Goal: Book appointment/travel/reservation

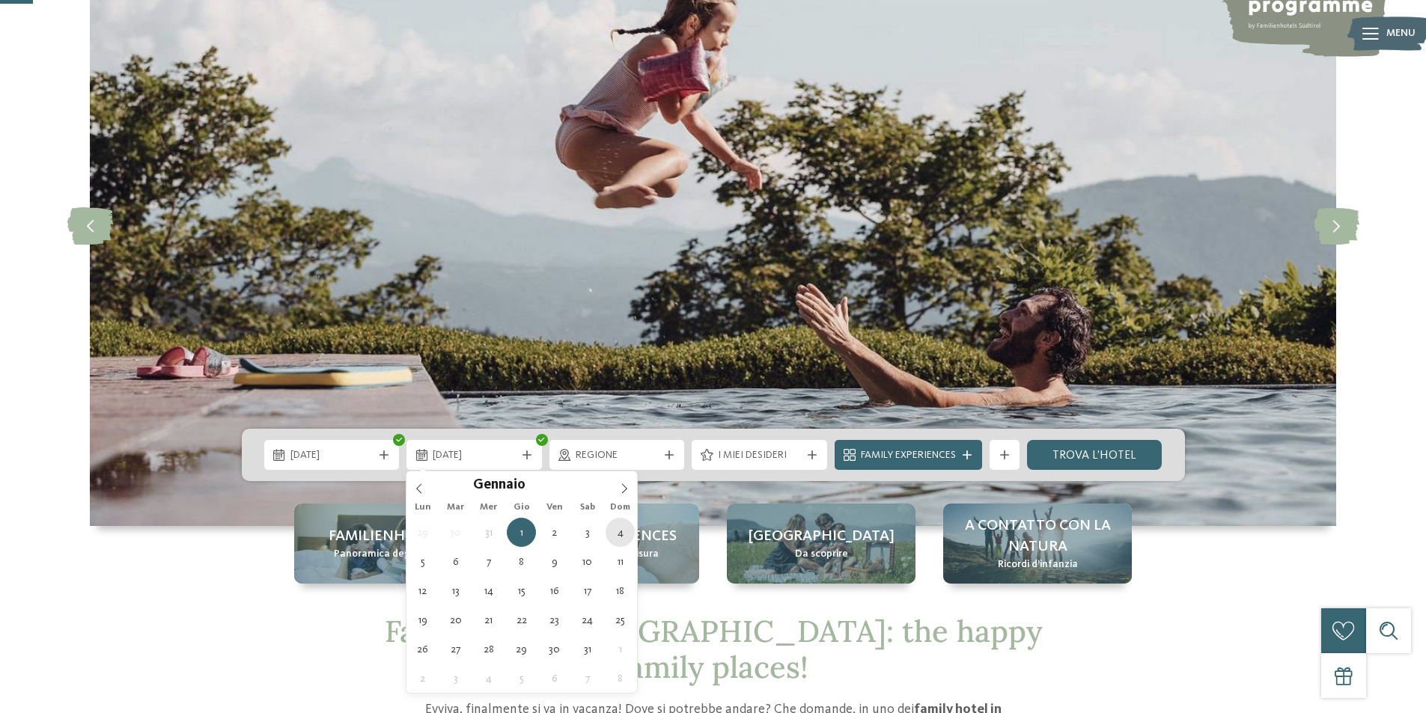
type div "[DATE]"
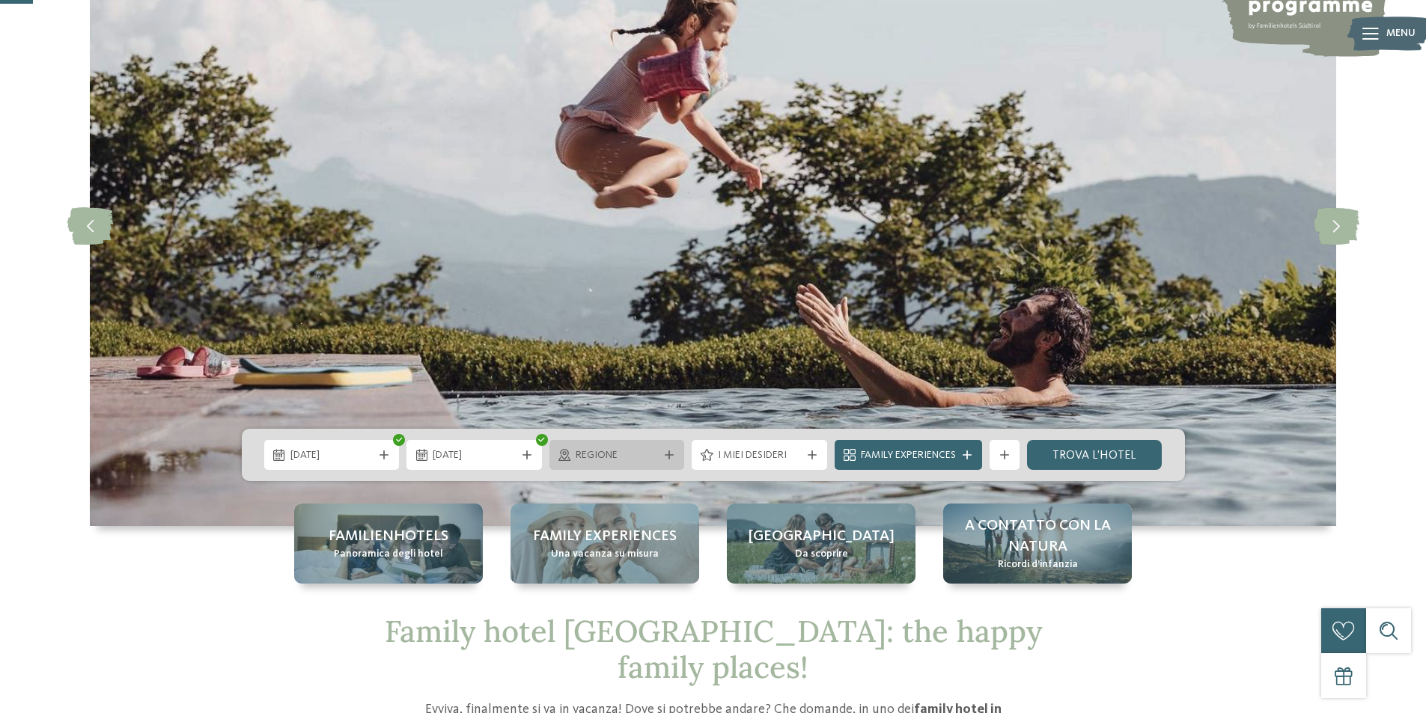
click at [657, 458] on span "Regione" at bounding box center [617, 455] width 83 height 15
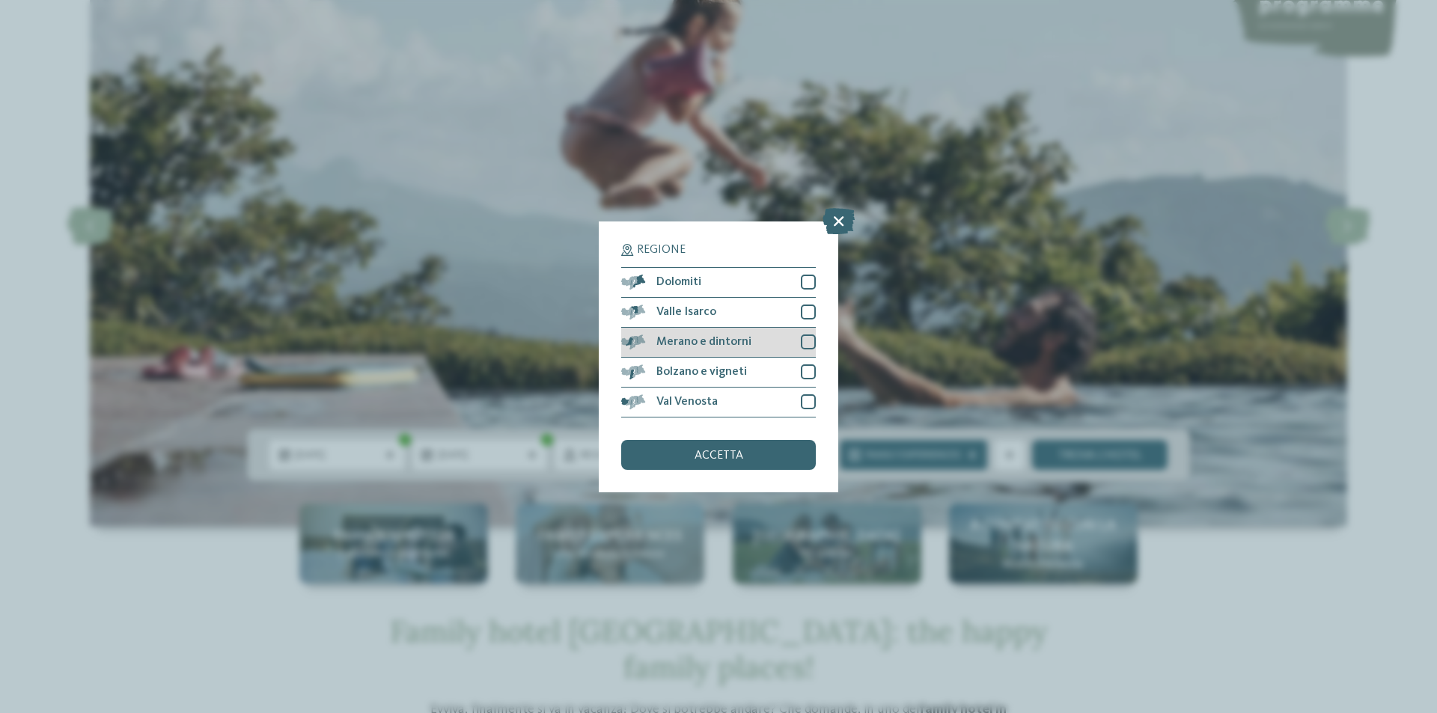
click at [803, 336] on div at bounding box center [808, 342] width 15 height 15
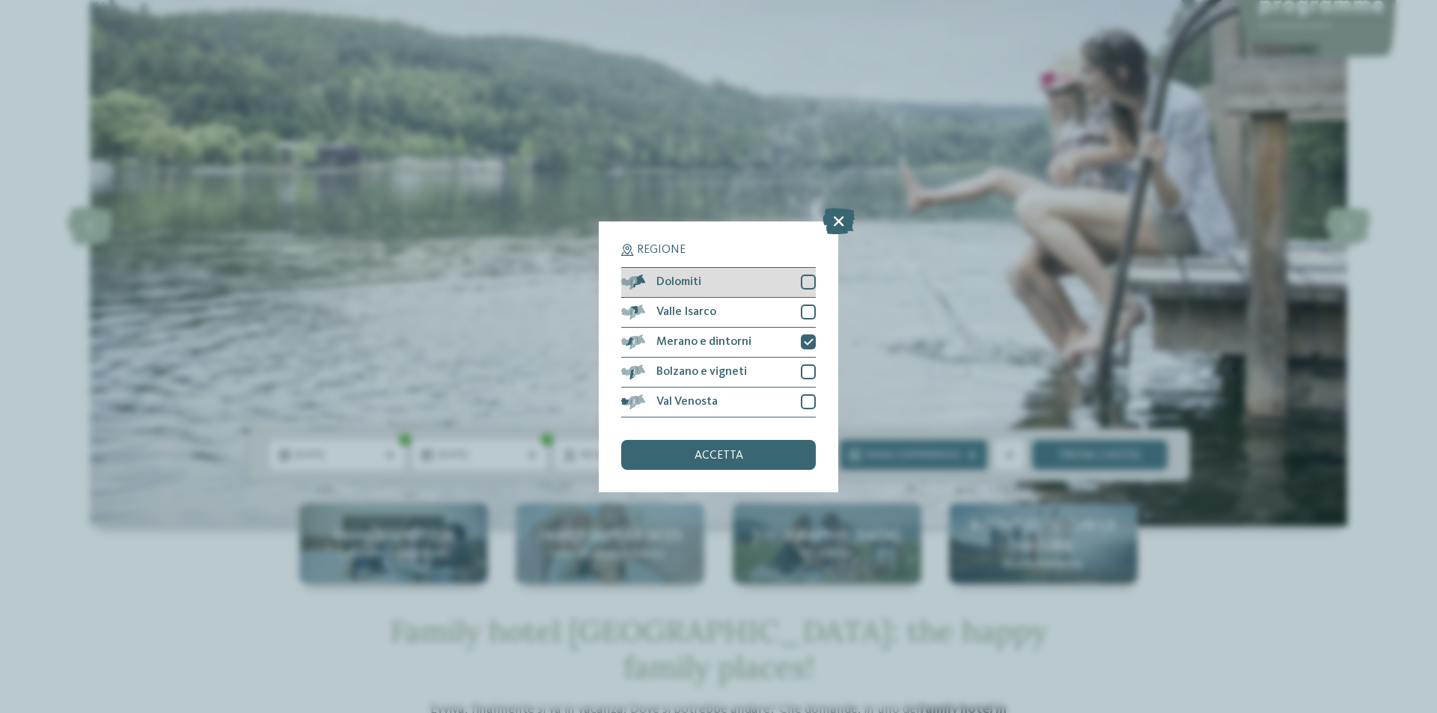
click at [811, 283] on div at bounding box center [808, 282] width 15 height 15
click at [767, 452] on div "accetta" at bounding box center [718, 455] width 195 height 30
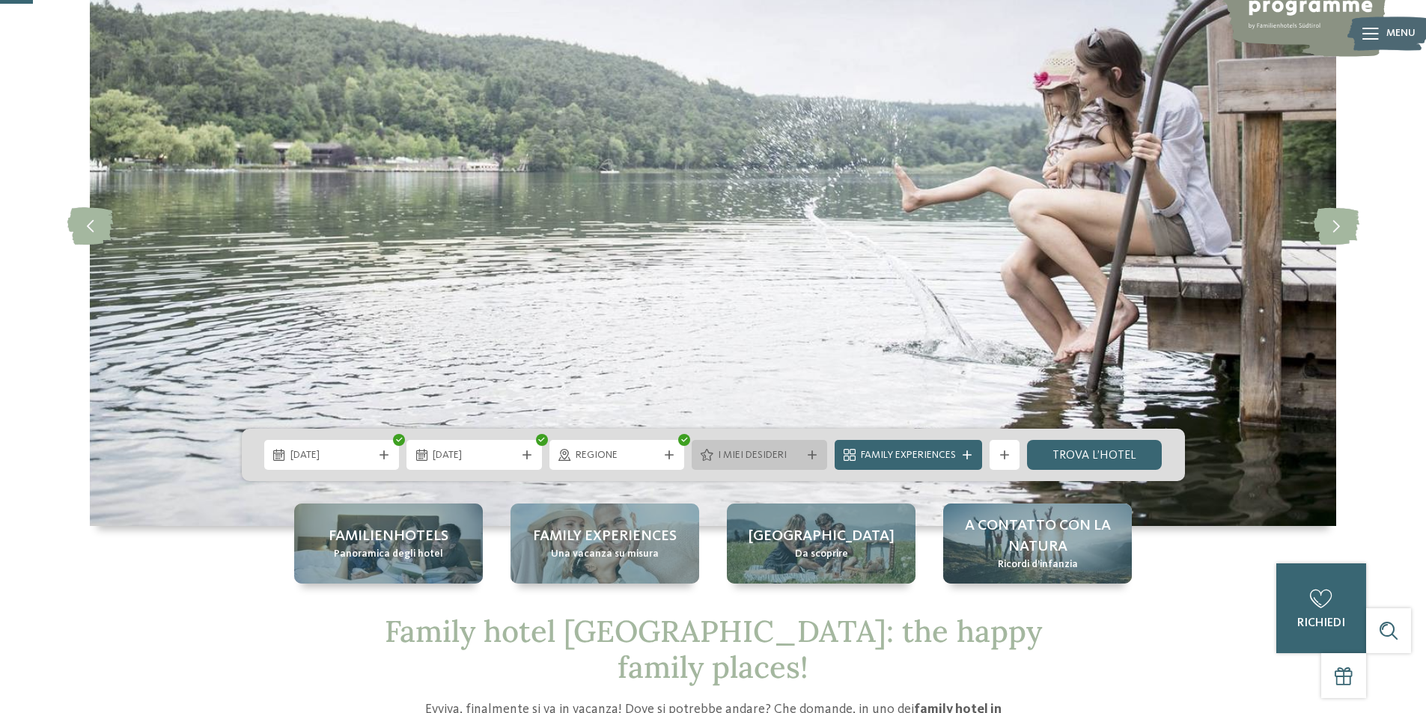
click at [764, 452] on span "I miei desideri" at bounding box center [759, 455] width 83 height 15
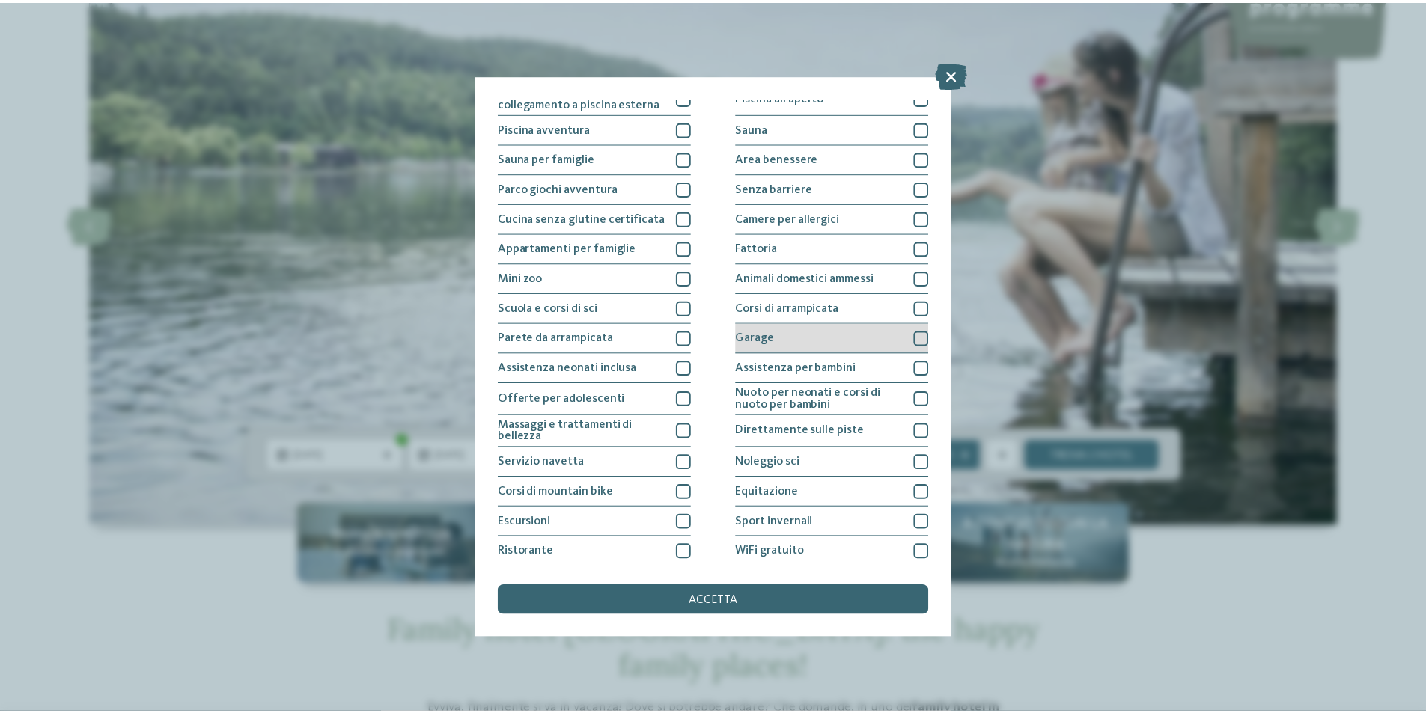
scroll to position [73, 0]
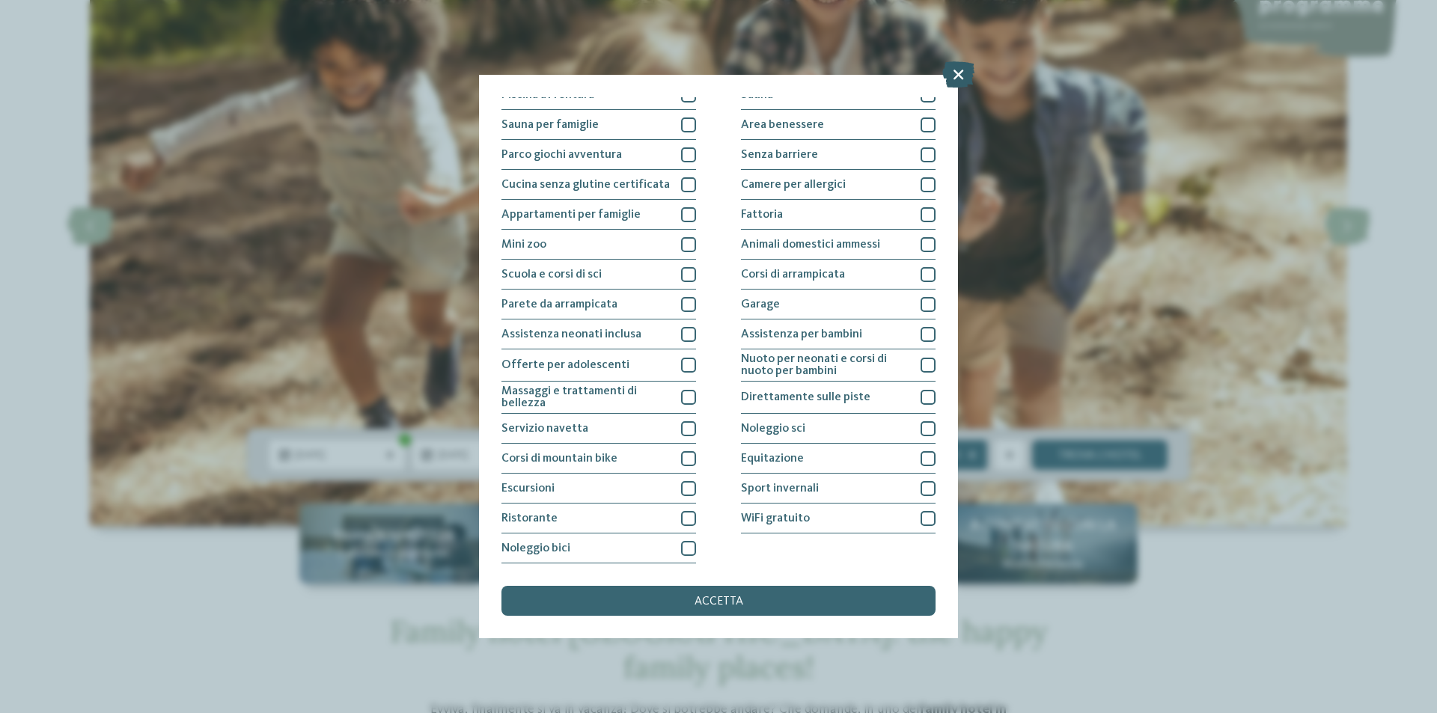
click at [957, 74] on icon at bounding box center [958, 74] width 32 height 26
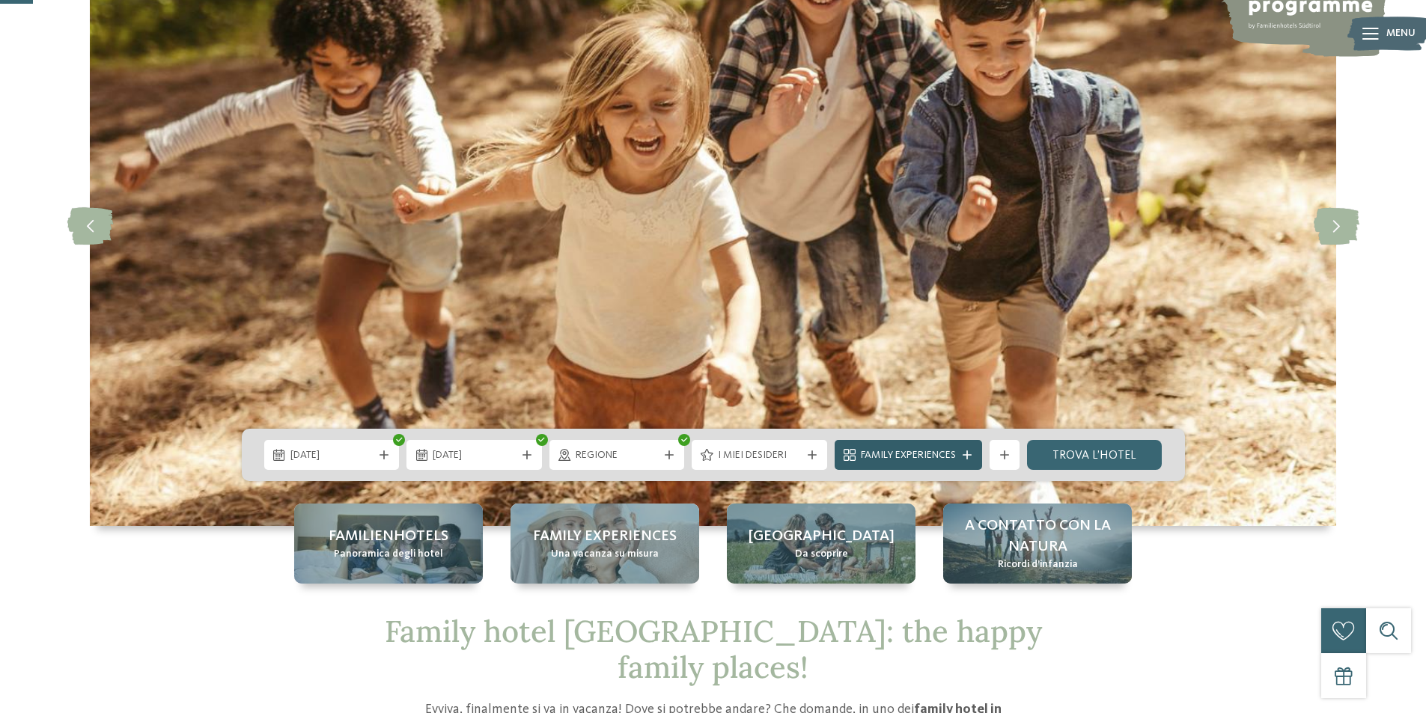
click at [912, 456] on span "Family Experiences" at bounding box center [908, 455] width 95 height 15
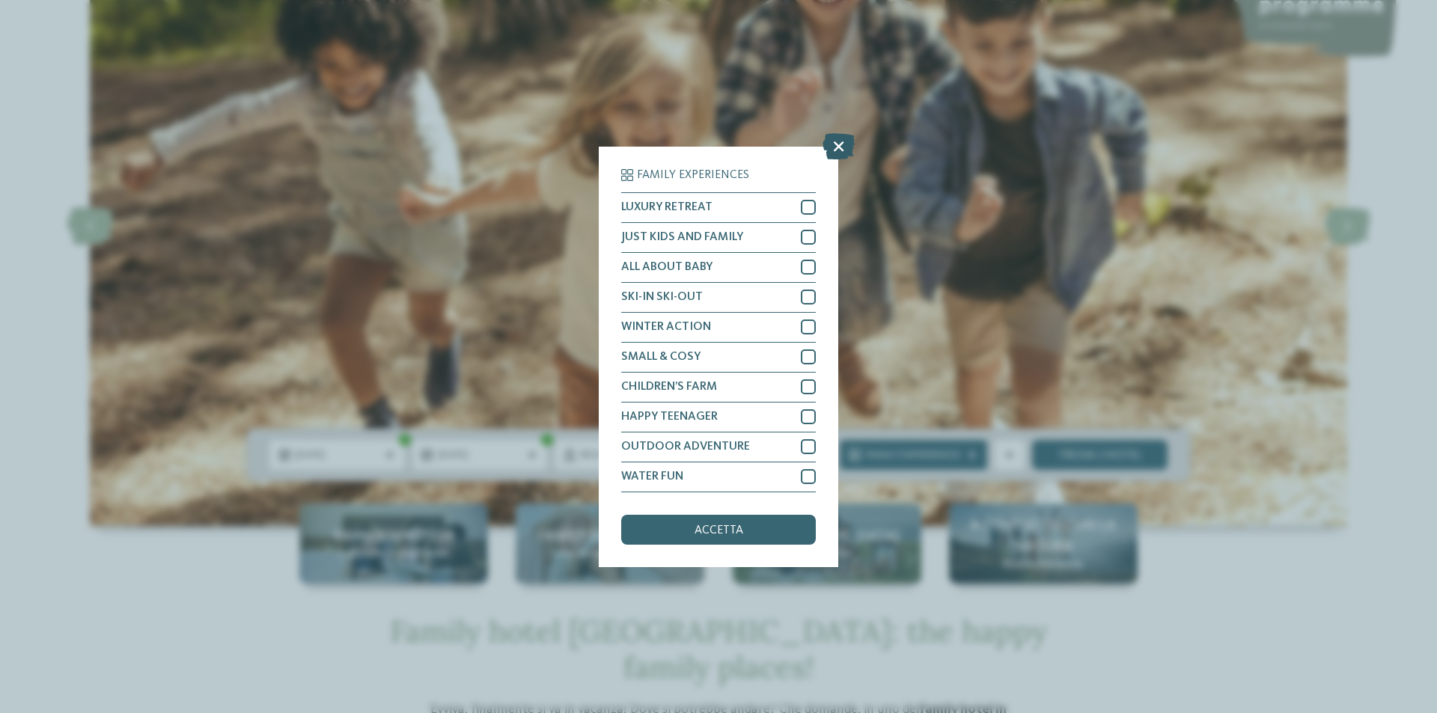
click at [836, 150] on icon at bounding box center [839, 145] width 32 height 26
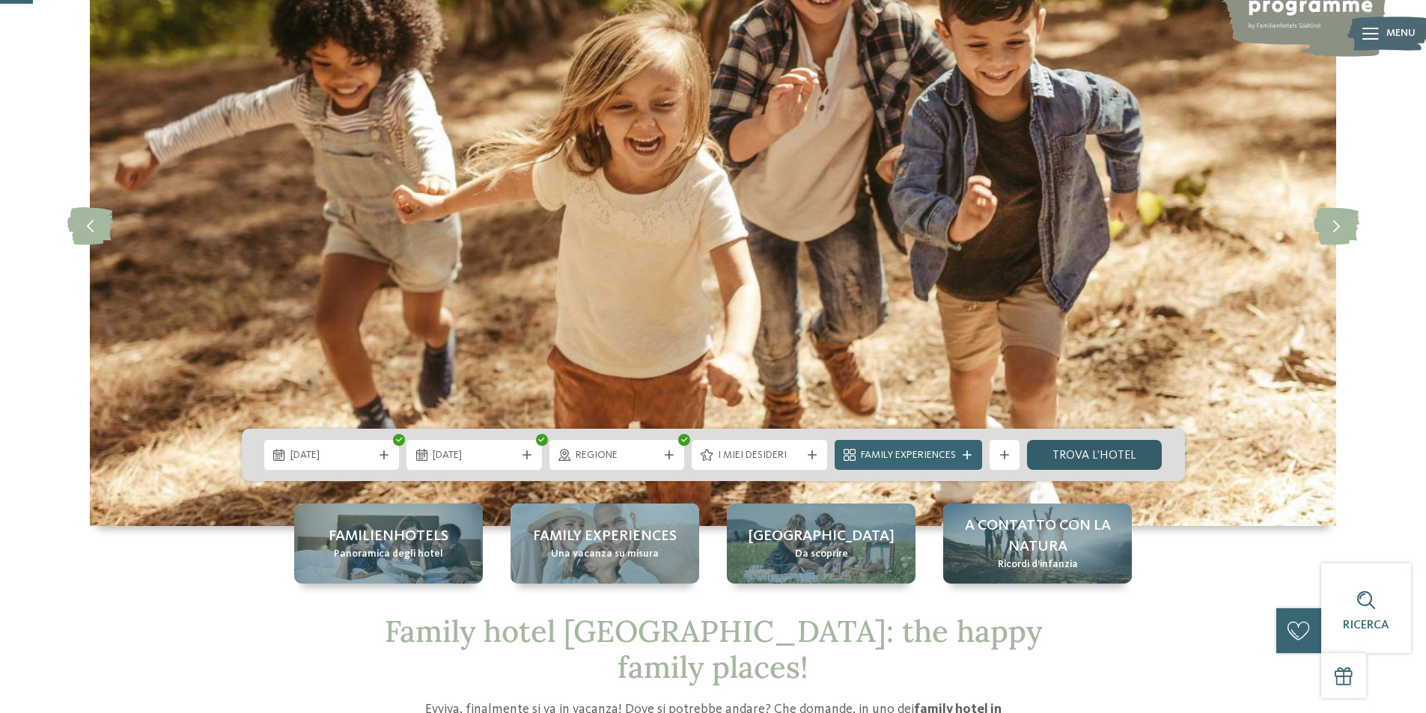
click at [1086, 457] on link "trova l’hotel" at bounding box center [1094, 455] width 135 height 30
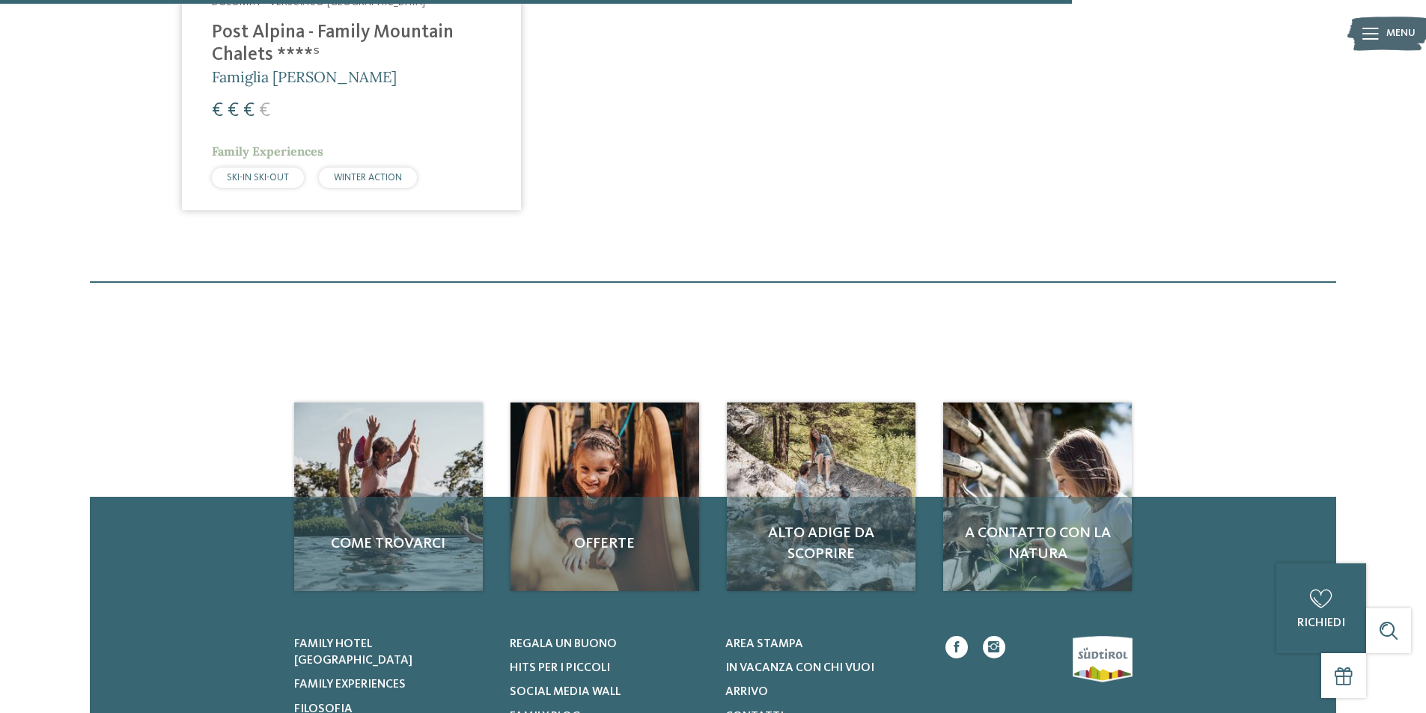
scroll to position [2288, 0]
